Goal: Task Accomplishment & Management: Complete application form

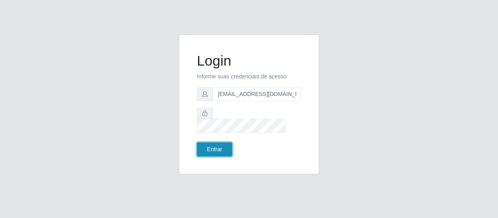
click at [219, 143] on button "Entrar" at bounding box center [214, 150] width 35 height 14
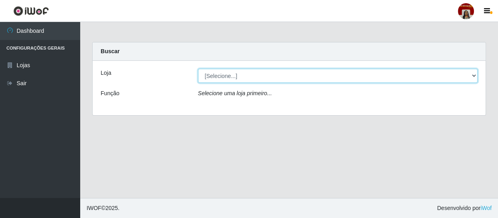
click at [260, 73] on select "[Selecione...] Mar Vermelho - Loja 04" at bounding box center [338, 76] width 280 height 14
select select "251"
click at [198, 69] on select "[Selecione...] Mar Vermelho - Loja 04" at bounding box center [338, 76] width 280 height 14
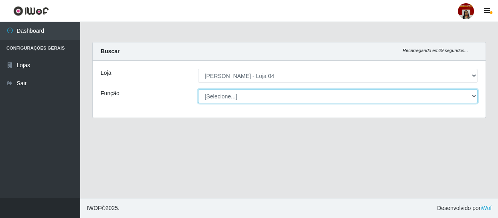
click at [272, 96] on select "[Selecione...] ASG ASG + ASG ++ Auxiliar de Depósito Auxiliar de Depósito + Aux…" at bounding box center [338, 96] width 280 height 14
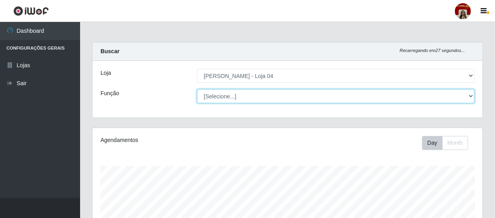
scroll to position [166, 390]
select select "22"
click at [197, 89] on select "[Selecione...] ASG ASG + ASG ++ Auxiliar de Depósito Auxiliar de Depósito + Aux…" at bounding box center [336, 96] width 278 height 14
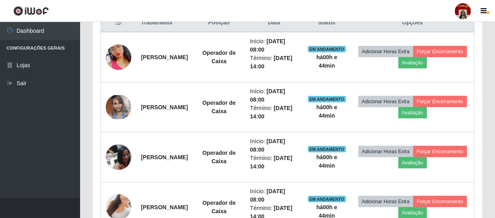
scroll to position [371, 0]
